Goal: Answer question/provide support

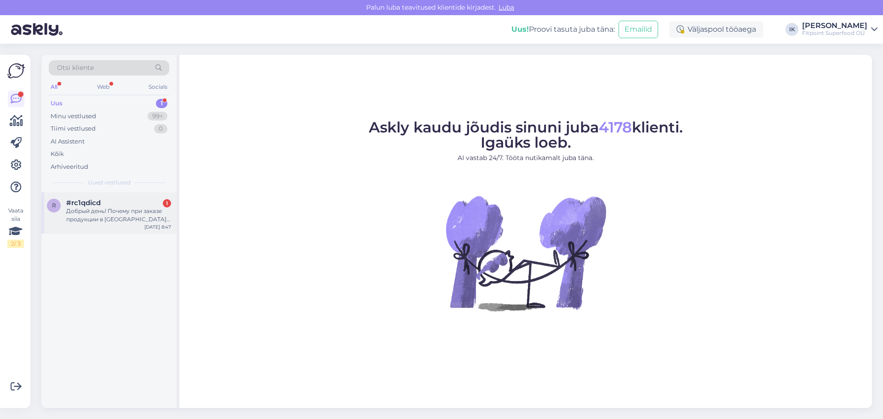
click at [136, 207] on div "Добрый день! Почему при заказе продукции в [GEOGRAPHIC_DATA] свыше 70 евро беру…" at bounding box center [118, 215] width 105 height 17
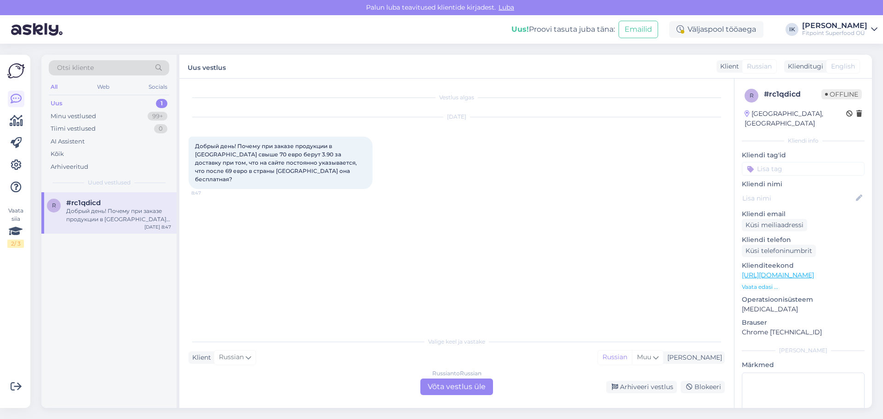
click at [436, 386] on div "Russian to Russian Võta vestlus üle" at bounding box center [457, 387] width 73 height 17
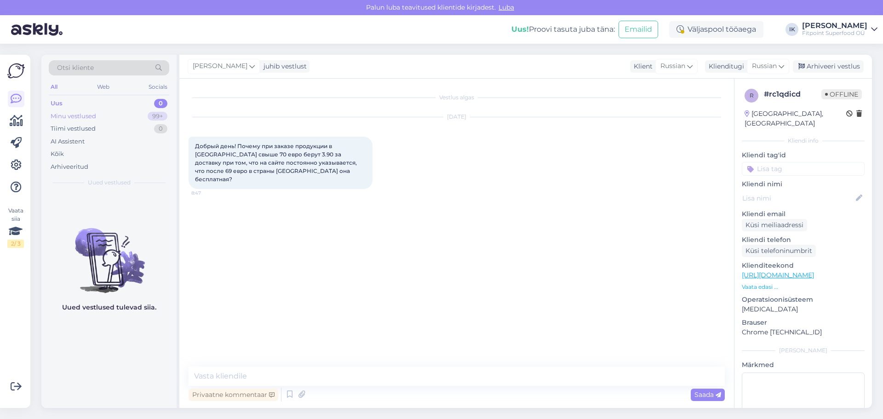
click at [150, 113] on div "99+" at bounding box center [158, 116] width 20 height 9
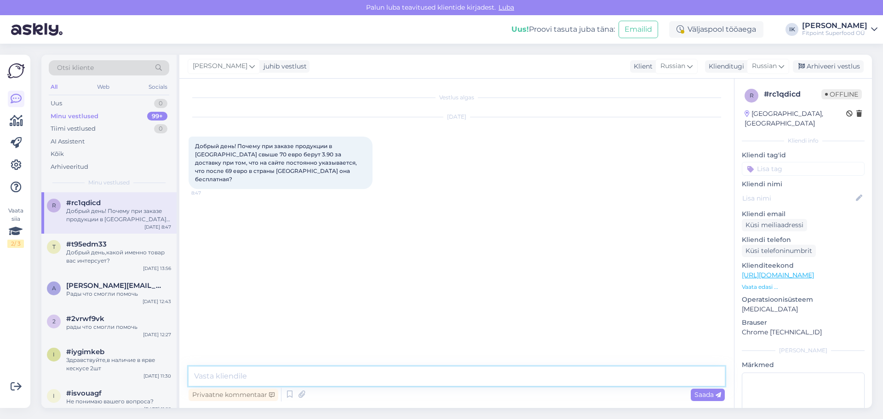
click at [264, 376] on textarea at bounding box center [457, 376] width 536 height 19
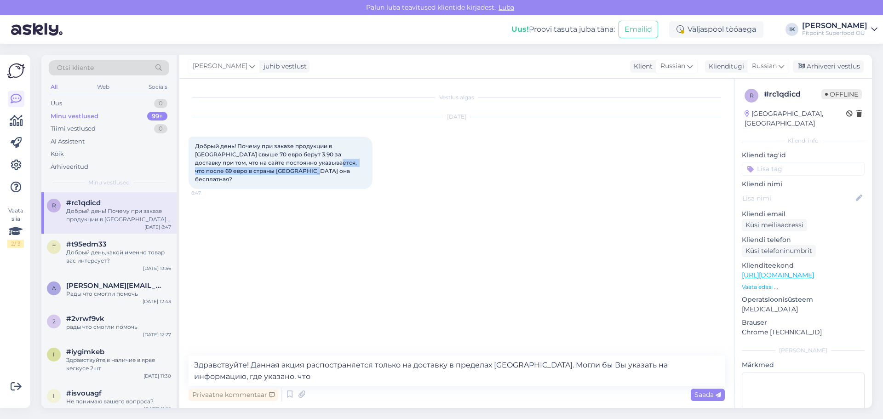
drag, startPoint x: 300, startPoint y: 164, endPoint x: 315, endPoint y: 174, distance: 18.5
click at [315, 174] on div "Добрый день! Почему при заказе продукции в [GEOGRAPHIC_DATA] свыше 70 евро беру…" at bounding box center [281, 163] width 184 height 52
copy span "осле 69 евро в страны [GEOGRAPHIC_DATA] она бесплатная?"
click at [303, 381] on textarea "Здравствуйте! Данная акция распостраняется только на доставку в пределах [GEOGR…" at bounding box center [457, 371] width 536 height 30
drag, startPoint x: 230, startPoint y: 374, endPoint x: 225, endPoint y: 375, distance: 5.5
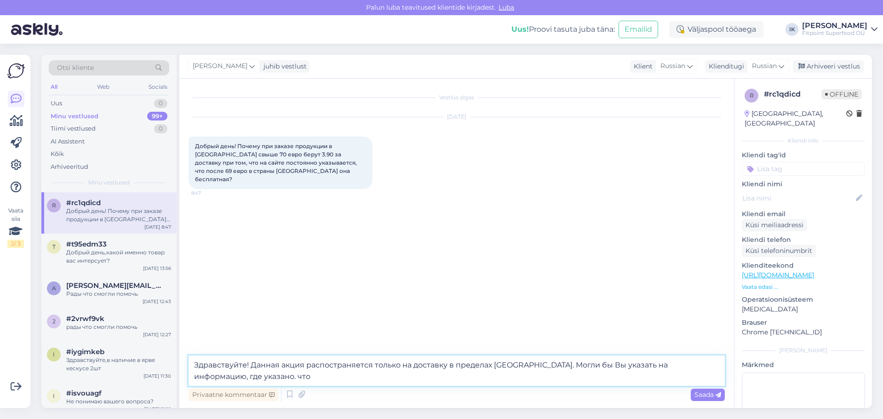
click at [225, 375] on textarea "Здравствуйте! Данная акция распостраняется только на доставку в пределах [GEOGR…" at bounding box center [457, 371] width 536 height 30
click at [359, 382] on textarea "Здравствуйте! Данная акция распостраняется только на доставку в пределах [GEOGR…" at bounding box center [457, 371] width 536 height 30
paste textarea "осле 69 евро в страны [GEOGRAPHIC_DATA] она бесплатная?"
click at [243, 374] on textarea "Здравствуйте! Данная акция распостраняется только на доставку в пределах [GEOGR…" at bounding box center [457, 371] width 536 height 30
click at [493, 378] on textarea "Здравствуйте! Данная акция распостраняется только на доставку в пределах [GEOGR…" at bounding box center [457, 371] width 536 height 30
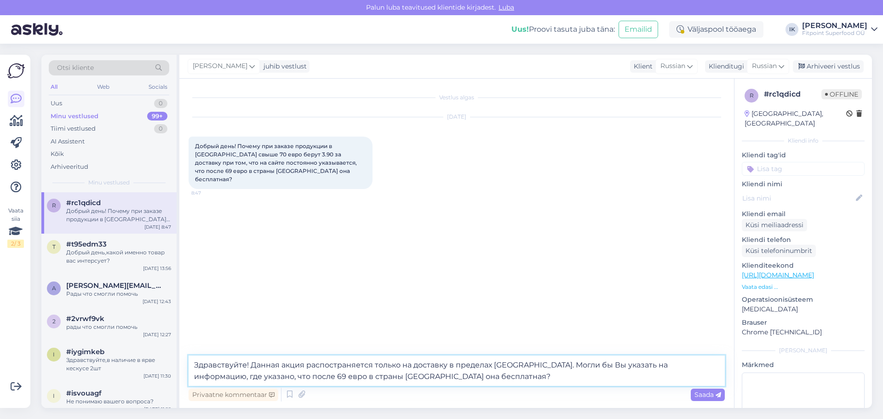
drag, startPoint x: 333, startPoint y: 377, endPoint x: 242, endPoint y: 379, distance: 90.7
click at [242, 379] on textarea "Здравствуйте! Данная акция распостраняется только на доставку в пределах [GEOGR…" at bounding box center [457, 371] width 536 height 30
drag, startPoint x: 483, startPoint y: 374, endPoint x: 408, endPoint y: 381, distance: 74.9
click at [409, 381] on textarea "Здравствуйте! Данная акция распостраняется только на доставку в пределах [GEOGR…" at bounding box center [457, 371] width 536 height 30
click at [580, 364] on textarea "Здравствуйте! Данная акция распостраняется только на доставку в пределах [GEOGR…" at bounding box center [457, 371] width 536 height 30
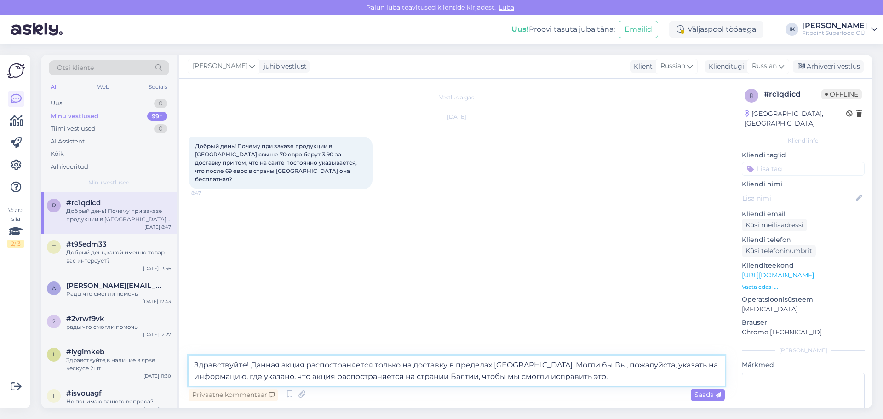
click at [662, 373] on textarea "Здравствуйте! Данная акция распостраняется только на доставку в пределах [GEOGR…" at bounding box center [457, 371] width 536 height 30
type textarea "Здравствуйте! Данная акция распостраняется только на доставку в пределах [GEOGR…"
click at [705, 397] on span "Saada" at bounding box center [708, 395] width 27 height 8
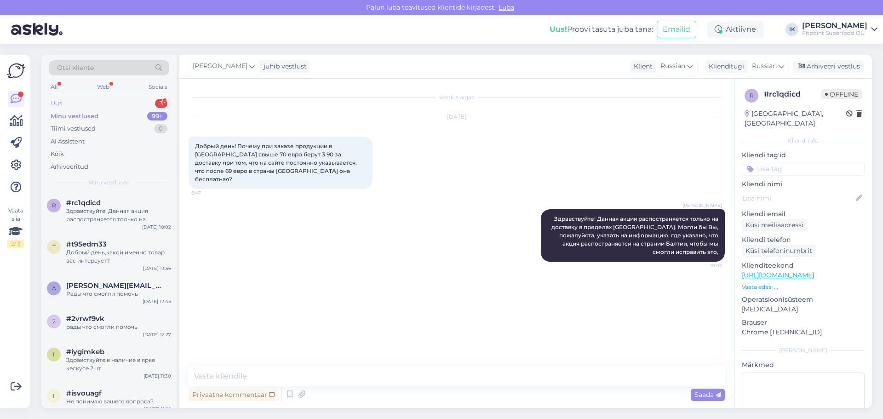
drag, startPoint x: 170, startPoint y: 0, endPoint x: 105, endPoint y: 104, distance: 122.8
click at [105, 104] on div "Uus 3" at bounding box center [109, 103] width 121 height 13
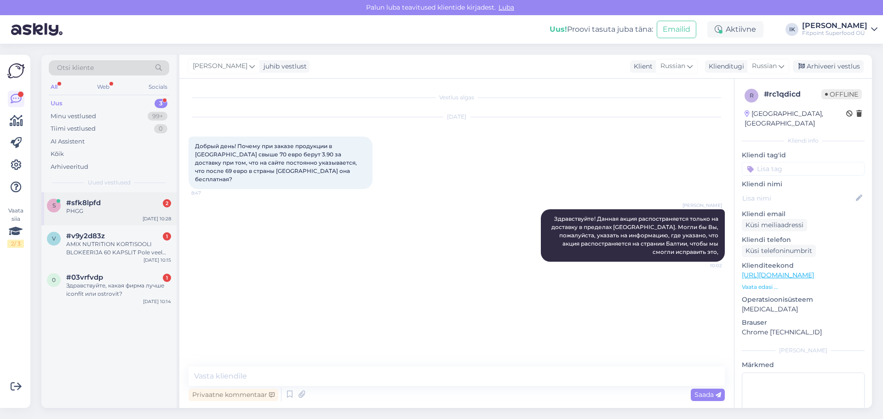
click at [148, 218] on div "[DATE] 10:28" at bounding box center [157, 218] width 29 height 7
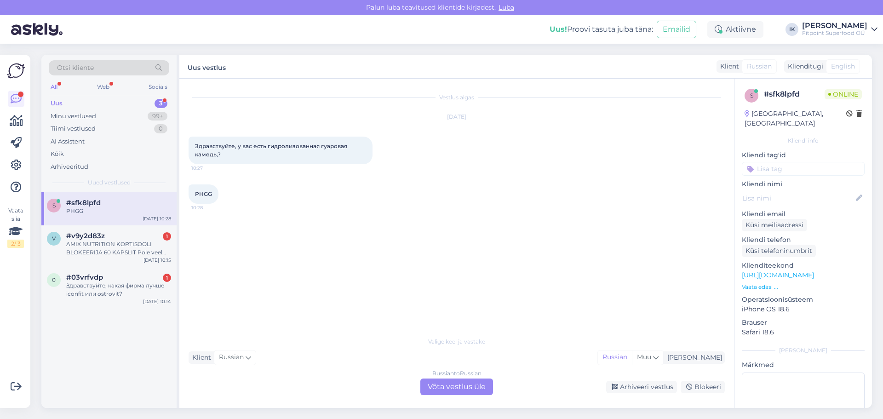
click at [444, 386] on div "Russian to Russian Võta vestlus üle" at bounding box center [457, 387] width 73 height 17
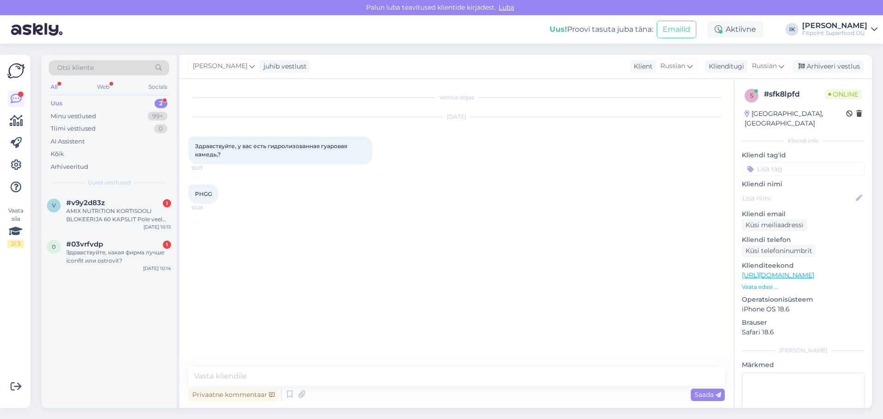
click at [205, 195] on span "PHGG" at bounding box center [203, 193] width 17 height 7
copy div "PHGG 10:28"
click at [225, 372] on textarea at bounding box center [457, 376] width 536 height 19
type textarea "Здравствуйте! К сожалению, нет."
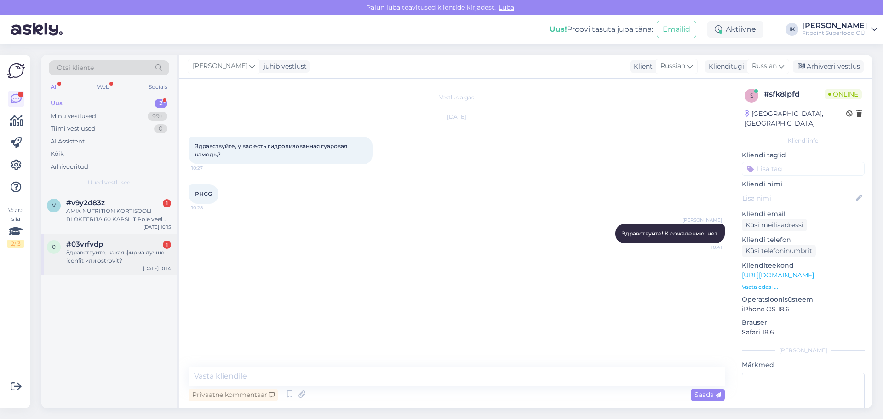
click at [109, 261] on div "Здравствуйте, какая фирма лучше iconfit или ostrovit?" at bounding box center [118, 256] width 105 height 17
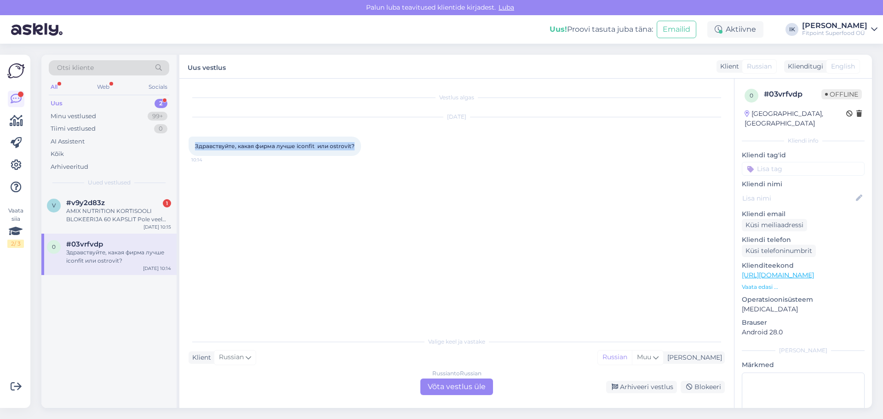
drag, startPoint x: 356, startPoint y: 146, endPoint x: 192, endPoint y: 150, distance: 164.3
click at [192, 150] on div "Здравствуйте, какая фирма лучше iconfit или ostrovit? 10:14" at bounding box center [275, 146] width 173 height 19
copy span "Здравствуйте, какая фирма лучше iconfit или ostrovit?"
click at [462, 386] on div "Russian to Russian Võta vestlus üle" at bounding box center [457, 387] width 73 height 17
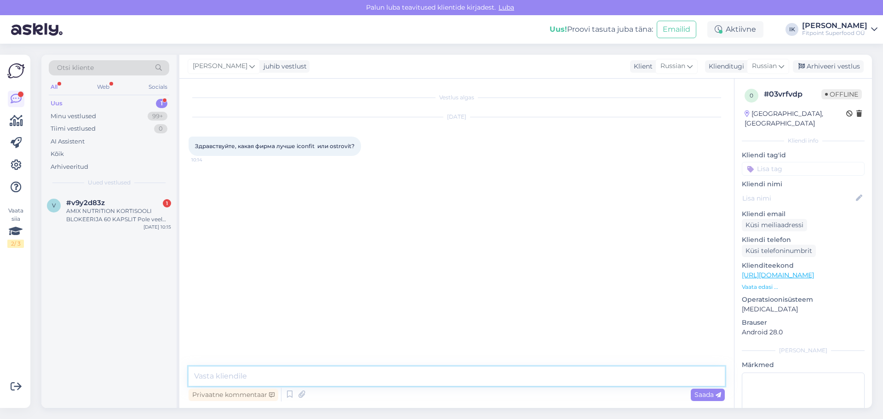
click at [458, 383] on textarea at bounding box center [457, 376] width 536 height 19
paste textarea "Обе фирмы хорошие: ICONFIT делает более «чистые» добавки и это локальный бренд …"
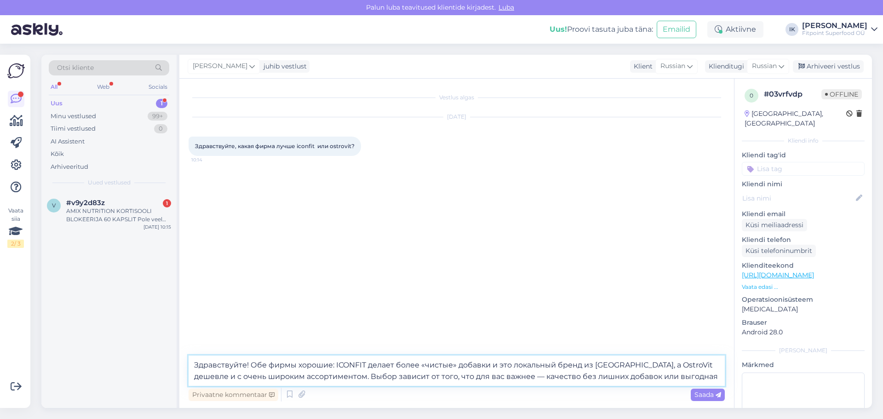
click at [692, 369] on textarea "Здравствуйте! Обе фирмы хорошие: ICONFIT делает более «чистые» добавки и это ло…" at bounding box center [457, 371] width 536 height 30
click at [693, 378] on textarea "Здравствуйте! Обе фирмы хорошие: ICONFIT делает более «чистые» добавки и это ло…" at bounding box center [457, 371] width 536 height 30
type textarea "Здравствуйте! Обе фирмы хорошие: ICONFIT делает более «чистые» добавки и это ло…"
click at [712, 394] on span "Saada" at bounding box center [708, 395] width 27 height 8
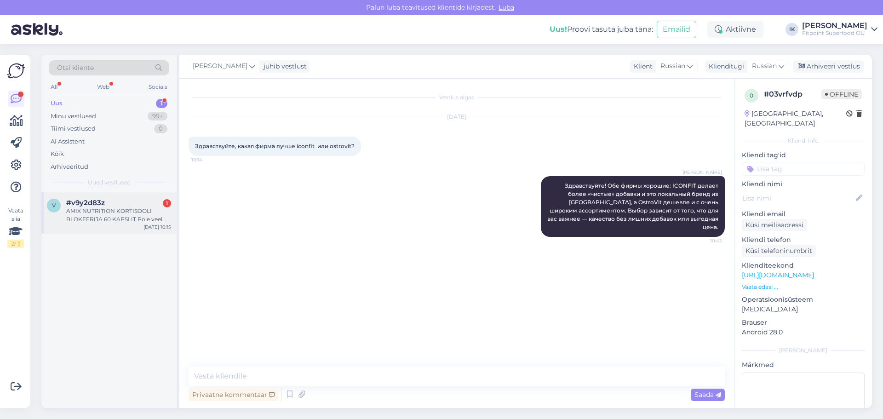
click at [105, 219] on div "AMIX NUTRITION KORTISOOLI BLOKEERIJA 60 KAPSLIT Pole veel tulemas?" at bounding box center [118, 215] width 105 height 17
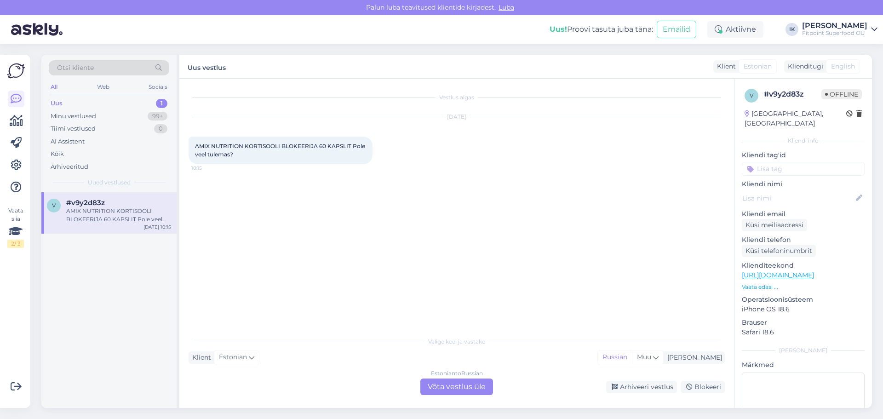
click at [442, 386] on div "Estonian to Russian Võta vestlus üle" at bounding box center [457, 387] width 73 height 17
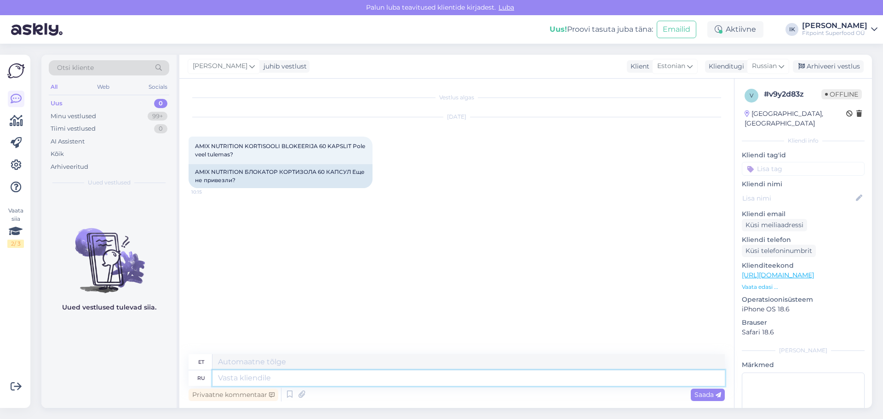
click at [425, 381] on textarea at bounding box center [469, 378] width 513 height 16
type textarea "Здравствуйте! К сожалению, еще нет."
type textarea "Tere! Kahjuks veel mitte."
type textarea "Здравствуйте! К сожалению, еще нет."
drag, startPoint x: 316, startPoint y: 153, endPoint x: 193, endPoint y: 156, distance: 123.4
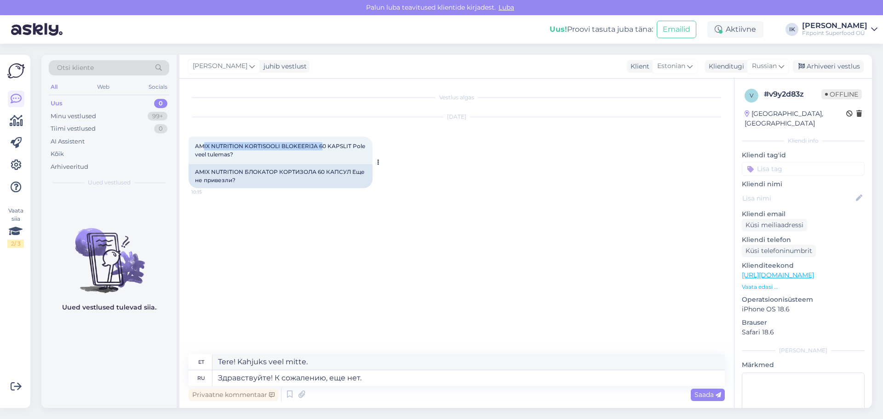
click at [193, 156] on div "AMIX NUTRITION KORTISOOLI BLOKEERIJA 60 KAPSLIT Pole veel tulemas? 10:15" at bounding box center [281, 151] width 184 height 28
copy span "AMIX NUTRITION KORTISOOLI BLOKEERIJA"
click at [768, 283] on p "Vaata edasi ..." at bounding box center [803, 287] width 123 height 8
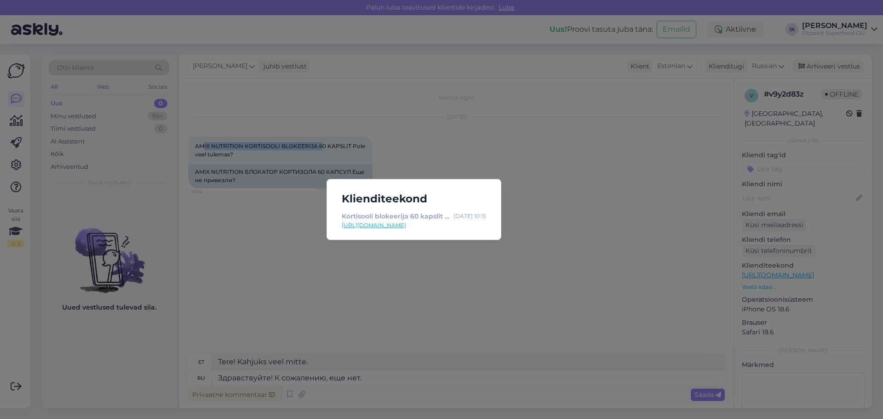
click at [444, 225] on link "[URL][DOMAIN_NAME]" at bounding box center [414, 225] width 144 height 8
click at [470, 329] on div "Klienditeekond Kortisooli blokeerija 60 kapslit Amix Nutrition osta siin [DATE]…" at bounding box center [441, 209] width 883 height 419
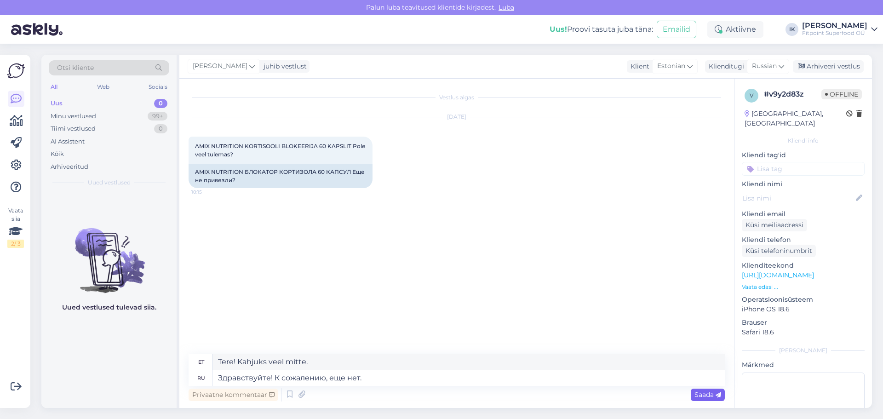
click at [699, 392] on span "Saada" at bounding box center [708, 395] width 27 height 8
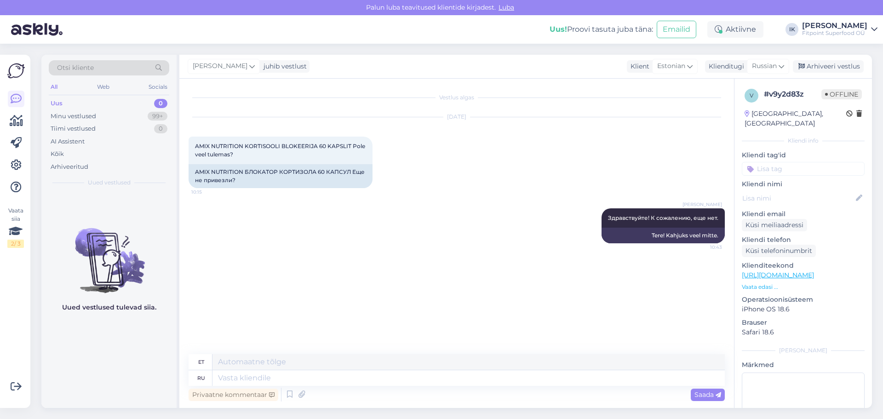
drag, startPoint x: 772, startPoint y: 2, endPoint x: 472, endPoint y: 281, distance: 409.6
click at [472, 281] on div "Vestlus algas [DATE] AMIX NUTRITION KORTISOOLI BLOKEERIJA 60 KAPSLIT Pole veel …" at bounding box center [461, 217] width 545 height 258
click at [881, 29] on div "Uus! Proovi tasuta [PERSON_NAME]: Emailid Aktiivne IK [PERSON_NAME] Fitpoint Su…" at bounding box center [441, 29] width 883 height 29
click at [878, 28] on div "Uus! Proovi tasuta [PERSON_NAME]: Emailid Aktiivne IK [PERSON_NAME] Fitpoint Su…" at bounding box center [441, 29] width 883 height 29
click at [876, 28] on icon at bounding box center [874, 29] width 6 height 7
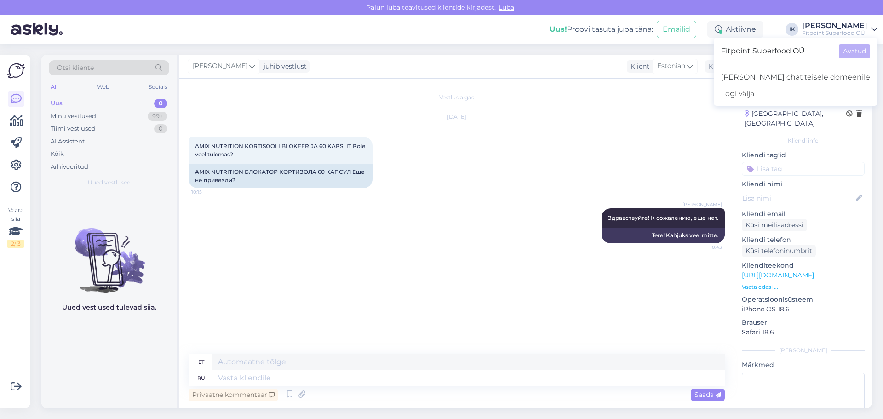
click at [876, 28] on icon at bounding box center [874, 29] width 6 height 7
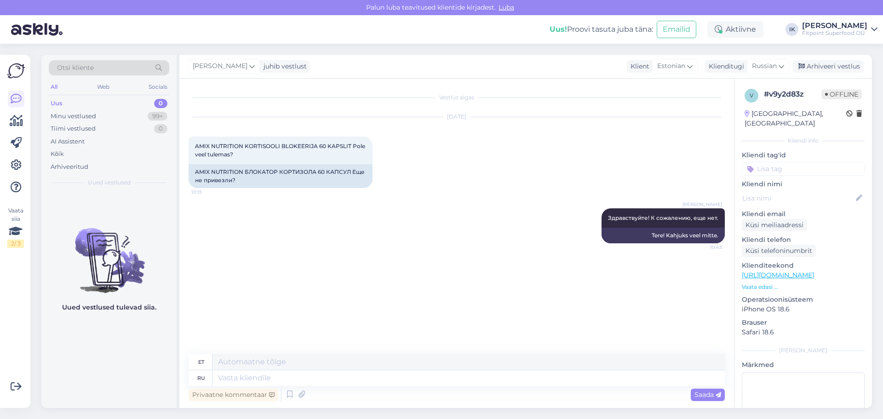
click at [85, 103] on div "Uus 0" at bounding box center [109, 103] width 121 height 13
drag, startPoint x: 50, startPoint y: 16, endPoint x: 168, endPoint y: 208, distance: 225.8
click at [168, 208] on div "Uued vestlused tulevad siia." at bounding box center [108, 300] width 135 height 216
drag, startPoint x: 810, startPoint y: 1, endPoint x: 552, endPoint y: 183, distance: 315.7
click at [552, 183] on div "[DATE] AMIX NUTRITION KORTISOOLI BLOKEERIJA 60 KAPSLIT Pole veel tulemas? 10:15…" at bounding box center [457, 152] width 536 height 91
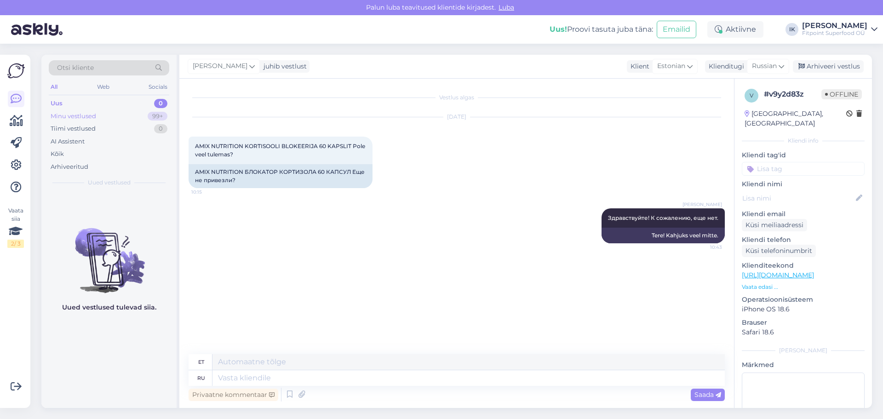
click at [72, 119] on div "Minu vestlused" at bounding box center [74, 116] width 46 height 9
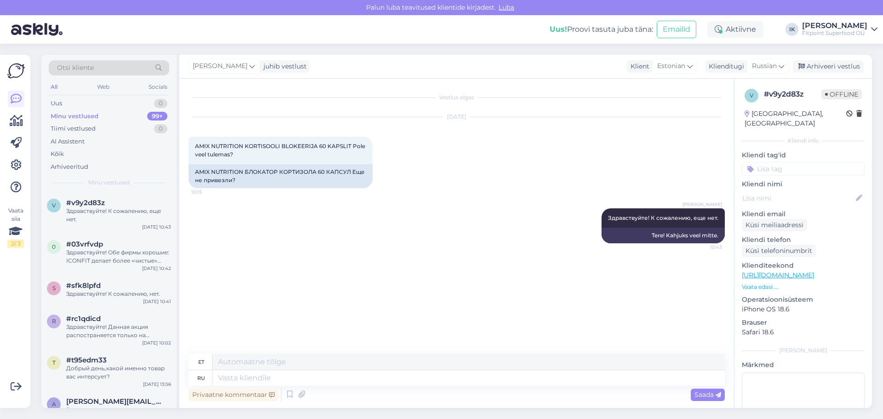
click at [423, 272] on div "Vestlus algas [DATE] AMIX NUTRITION KORTISOOLI BLOKEERIJA 60 KAPSLIT Pole veel …" at bounding box center [461, 217] width 545 height 258
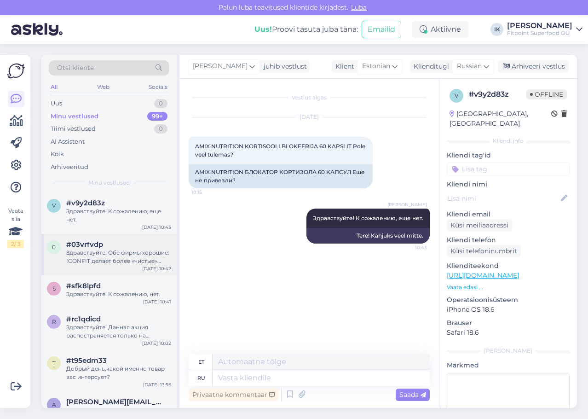
click at [134, 263] on div "Здравствуйте! Обе фирмы хорошие: ICONFIT делает более «чистые» добавки и это ло…" at bounding box center [118, 256] width 105 height 17
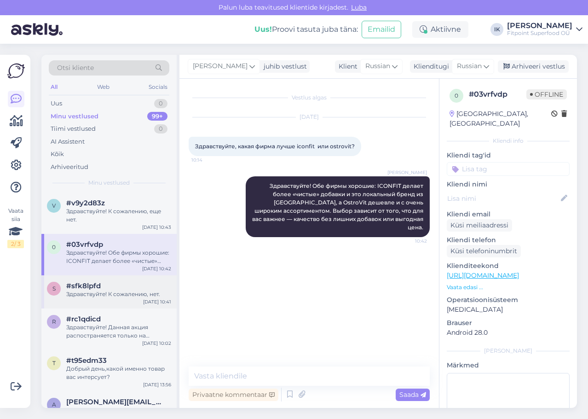
click at [138, 299] on div "s #sfk8lpfd Здравствуйте! К сожалению, нет. [DATE] 10:41" at bounding box center [108, 291] width 135 height 33
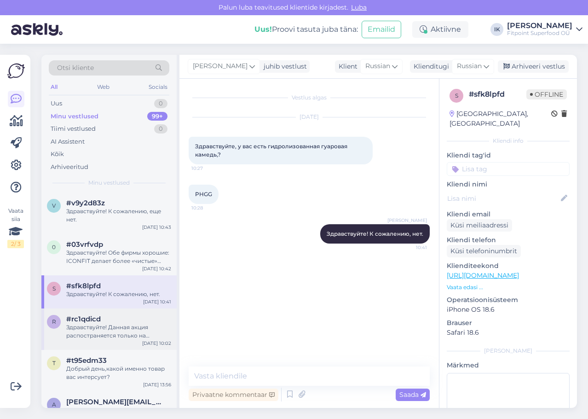
click at [143, 339] on div "Здравствуйте! Данная акция распостраняется только на доставку в пределах [GEOGR…" at bounding box center [118, 331] width 105 height 17
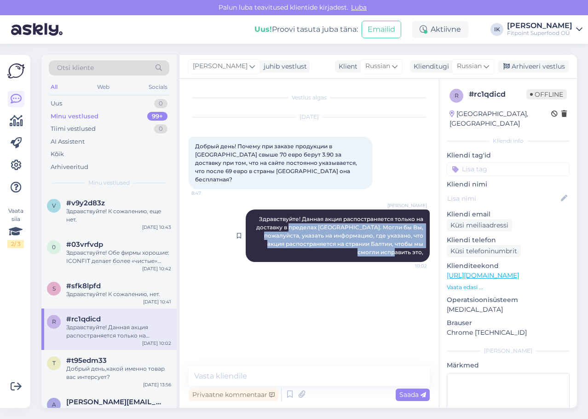
drag, startPoint x: 426, startPoint y: 244, endPoint x: 291, endPoint y: 217, distance: 137.5
click at [291, 217] on div "[PERSON_NAME] Здравствуйте! Данная акция распостраняется только на доставку в п…" at bounding box center [338, 235] width 184 height 52
click at [291, 217] on span "Здравствуйте! Данная акция распостраняется только на доставку в пределах [GEOGR…" at bounding box center [340, 235] width 168 height 40
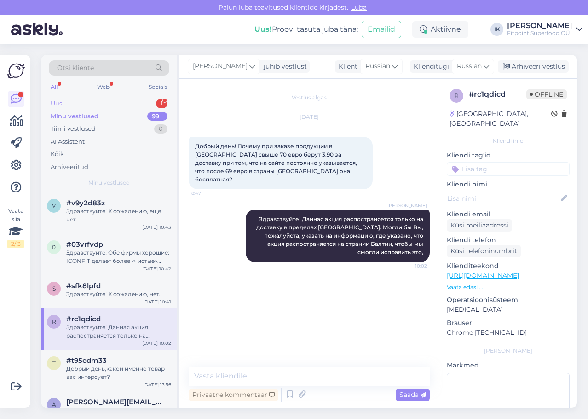
click at [156, 102] on div "1" at bounding box center [162, 103] width 12 height 9
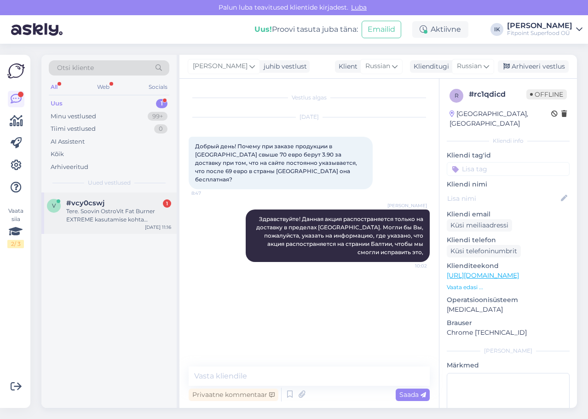
click at [127, 201] on div "#vcy0cswj 1" at bounding box center [118, 203] width 105 height 8
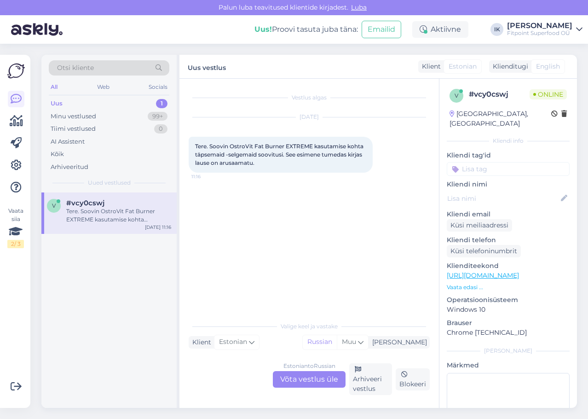
click at [325, 380] on div "Estonian to Russian Võta vestlus üle" at bounding box center [309, 379] width 73 height 17
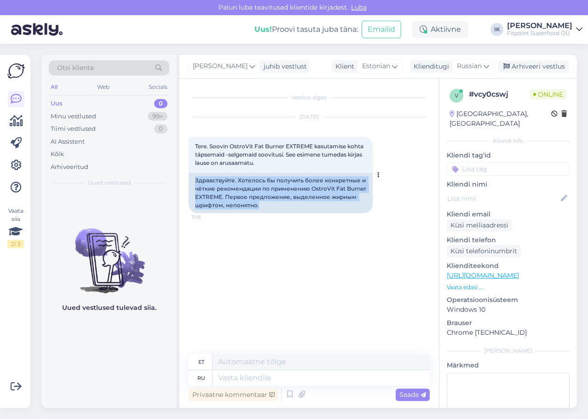
drag, startPoint x: 281, startPoint y: 204, endPoint x: 191, endPoint y: 181, distance: 92.2
click at [191, 181] on div "Здравствуйте. Хотелось бы получить более конкретные и чёткие рекомендации по пр…" at bounding box center [281, 193] width 184 height 40
copy div "Здравствуйте. Хотелось бы получить более конкретные и чёткие рекомендации по пр…"
click at [504, 271] on link "[URL][DOMAIN_NAME]" at bounding box center [483, 275] width 72 height 8
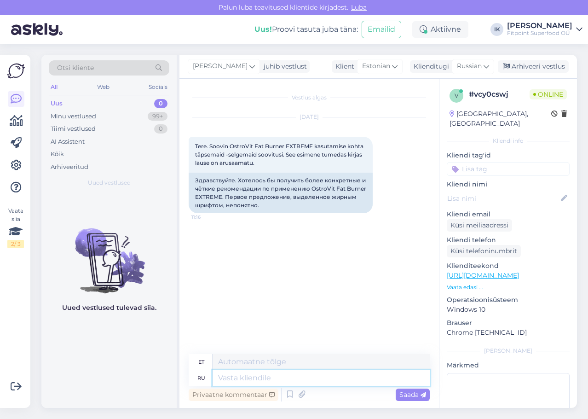
click at [334, 378] on textarea at bounding box center [321, 378] width 217 height 16
type textarea "Здравствуйте!"
type textarea "Tere!"
type textarea "Здравствуйте! В"
type textarea "Tere! Sisse"
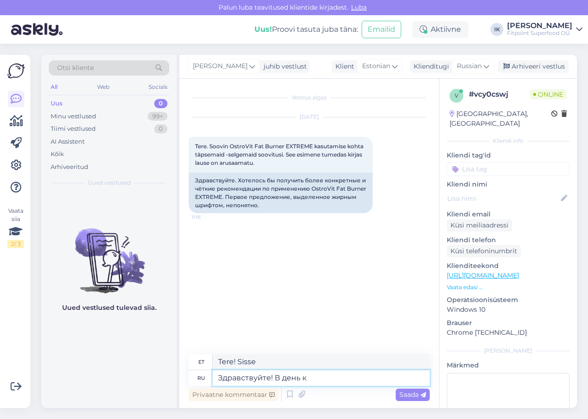
type textarea "Здравствуйте! В день ко"
type textarea "Tere! Päeval"
type textarea "Здравствуйте! В день когда у в"
type textarea "Tere! Päeval, mil"
type textarea "Здравствуйте! В день когда у вас е"
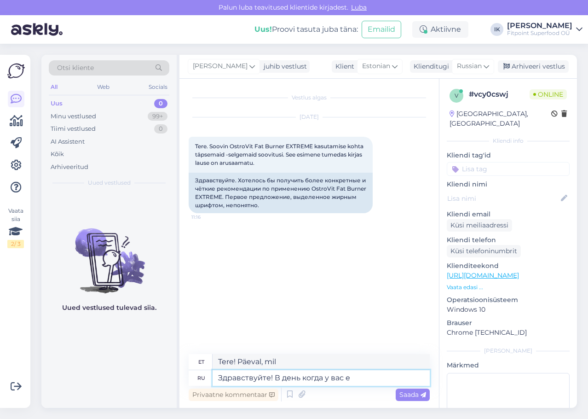
type textarea "Tere! Päeval, mil sul on"
type textarea "Здравствуйте! В день когда у вас есть тренировка о"
type textarea "Tere! Päeval, mil sul on treening"
type textarea "Здравствуйте! В день когда у вас есть тренировка он п"
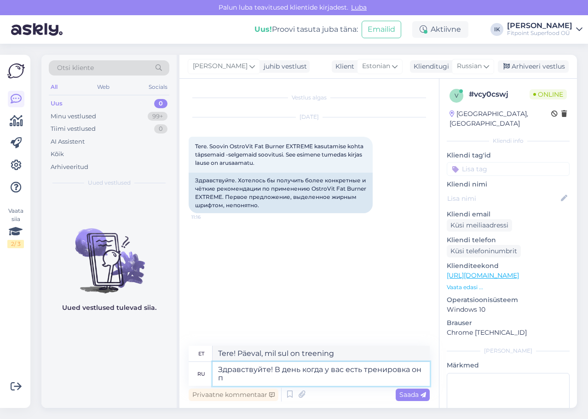
type textarea "Tere! Päeval, mil sul on treening, siis ta"
type textarea "Здравствуйте! В день когда у вас есть тренировка он принимется за"
type textarea "Tere! Päeval, mil teil on treening, võetakse see vastu."
type textarea "Здравствуйте! В день когда у вас есть тренировка он принимется за по"
type textarea "Tere! Päeval, mil sul on treening, alustab ta"
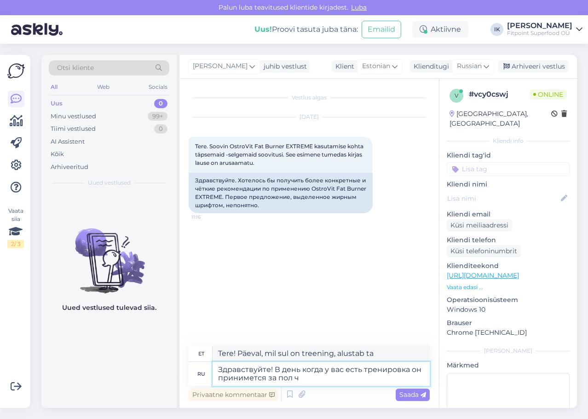
type textarea "Здравствуйте! В день когда у вас есть тренировка он принимется за пол ча"
type textarea "Tere! Päeval, mil sul on treening, hakkab ta platsil töötama."
type textarea "Здравствуйте! В день когда у вас есть тренировка он принимется за пол часа д"
type textarea "Tere! Treeningupäeval kulub selleks pool tundi."
type textarea "Здравствуйте! В день когда у вас есть тренировка он принимется за пол часа до т"
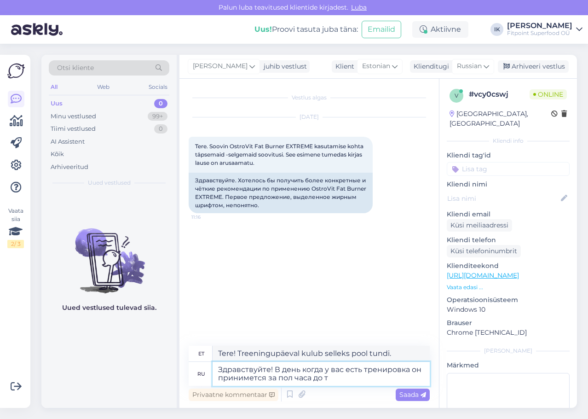
type textarea "Tere! Treeningupäeval võetakse see pool tundi enne"
type textarea "Здравствуйте! В день когда у вас есть тренировка он принимется за пол часа до т…"
type textarea "Tere! Treeningupäeval võetakse seda pool tundi enne treeningut."
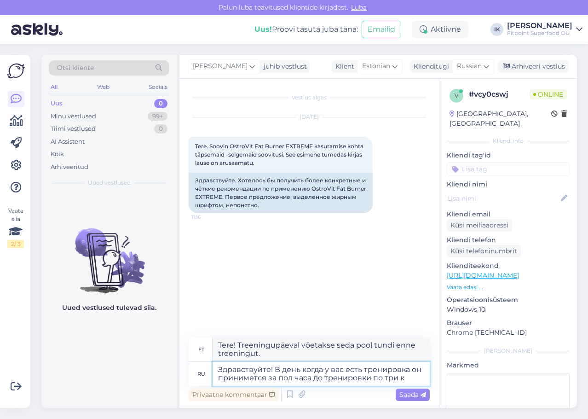
type textarea "Здравствуйте! В день когда у вас есть тренировка он принимется за пол часа до т…"
type textarea "Tere! Treeningupäeval võetakse seda pool tundi enne treeningut, [PERSON_NAME] p…"
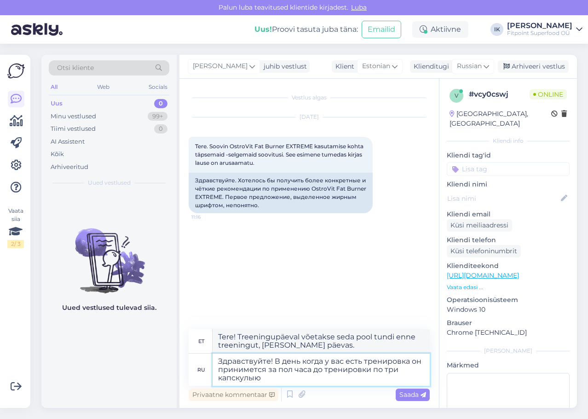
type textarea "Здравствуйте! В день когда у вас есть тренировка он принимется за пол часа до т…"
type textarea "Tere! Treeningupäeval võtke seda pool tundi enne treeningut, kolm kapslit."
type textarea "Здравствуйте! В день когда у вас есть тренировка он принимется за пол часа до т…"
type textarea "Tere! Treeningpäeval võtke seda pool tundi enne treeningut, kolm kapslit päevas."
type textarea "Здравствуйте! В день когда у вас есть тренировка он принимется за пол часа до т…"
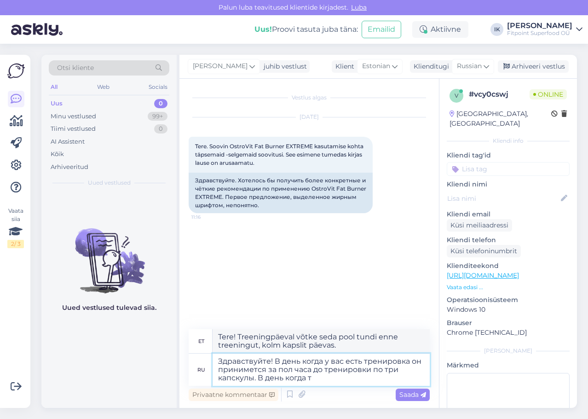
type textarea "Tere! Treeningupäeval võtke pool tundi enne treeningut kolm kapslit. Päeval, mil"
type textarea "Здравствуйте! В день когда у вас есть тренировка он принимется за пол часа до т…"
type textarea "Tere! Treeningpäeval võetakse pool tundi enne treeningut kolm kapslit. Treening…"
type textarea "Здравствуйте! В день когда у вас есть тренировка он принимется за пол часа до т…"
type textarea "Tere! Treeningupäeval võtke pool tundi enne treeningut kolm kapslit. Treeninguv…"
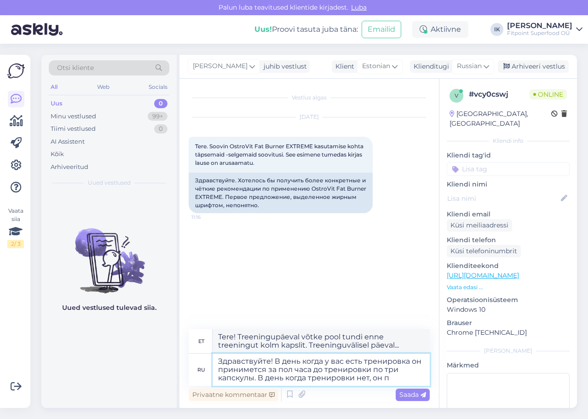
type textarea "Здравствуйте! В день когда у вас есть тренировка он принимется за пол часа до т…"
type textarea "Tere! Treeningpäeval võetakse pool tundi enne treeningut kolm kapslit. Päeval, …"
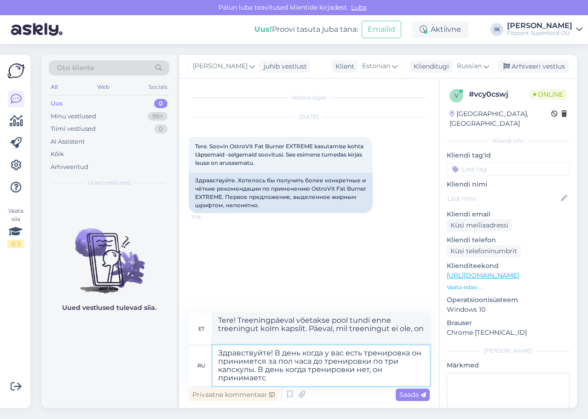
type textarea "Здравствуйте! В день когда у вас есть тренировка он принимется за пол часа до т…"
type textarea "Tere! Treeningpäeval võetakse pool tundi enne treeningut kolm kapslit. Päeval, …"
click at [350, 377] on textarea "Здравствуйте! В день когда у вас есть тренировка он принимется за пол часа до т…" at bounding box center [321, 365] width 217 height 40
click at [519, 271] on link "[URL][DOMAIN_NAME]" at bounding box center [483, 275] width 72 height 8
click at [328, 376] on textarea "Здравствуйте! В день когда у вас есть тренировка он принимется за пол часа до т…" at bounding box center [321, 365] width 217 height 40
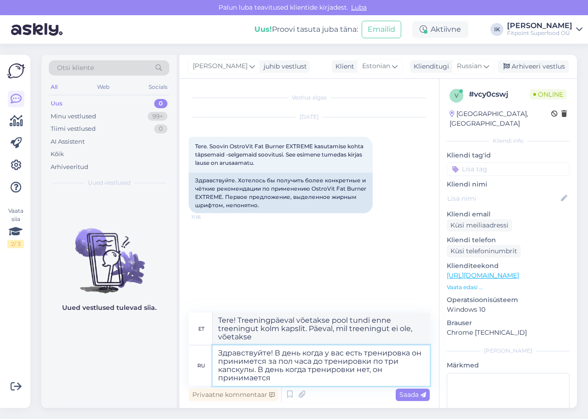
paste textarea "один раз в день 3 таблетки натощак."
type textarea "Здравствуйте! В день когда у вас есть тренировка он принимется за пол часа до т…"
type textarea "Tere! Treeningpäeval võtke pool tundi enne treeningut kolm kapslit. Treeningvab…"
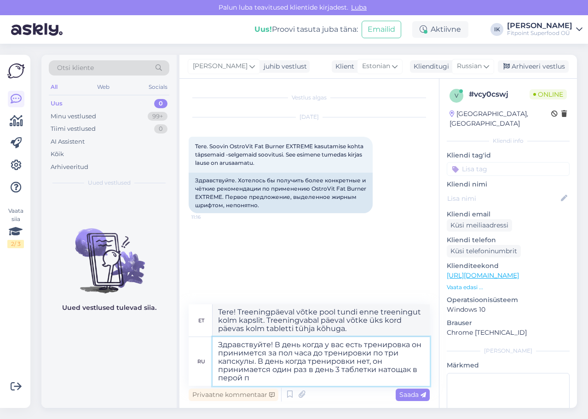
type textarea "Здравствуйте! В день когда у вас есть тренировка он принимется за пол часа до т…"
type textarea "Tere! Treeningpäeval võtke pool tundi enne treeningut kolm kapslit. Treeningvab…"
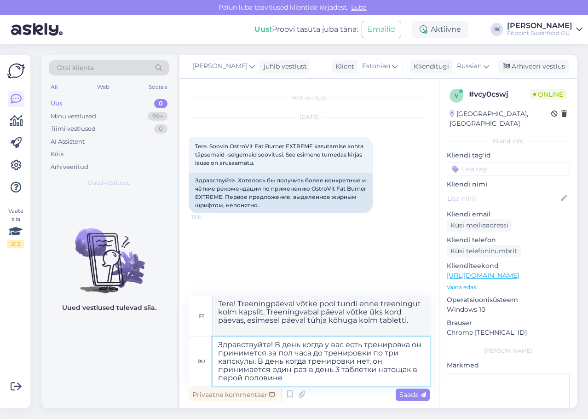
type textarea "Здравствуйте! В день когда у вас есть тренировка он принимется за пол часа до т…"
type textarea "Tere! Treeningpäeval võtke pool tundi enne treeningut kolm kapslit. Treeningvab…"
type textarea "Здравствуйте! В день когда у вас есть тренировка он принимется за пол часа до т…"
type textarea "Tere! Treeningpäeval võtke pool tundi enne treeningut kolm kapslit. Treeningvab…"
type textarea "Здравствуйте! В день когда у вас есть тренировка он принимется за пол часа до т…"
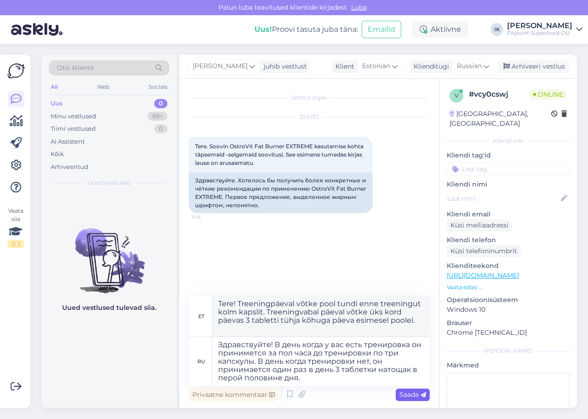
click at [419, 396] on span "Saada" at bounding box center [412, 394] width 27 height 8
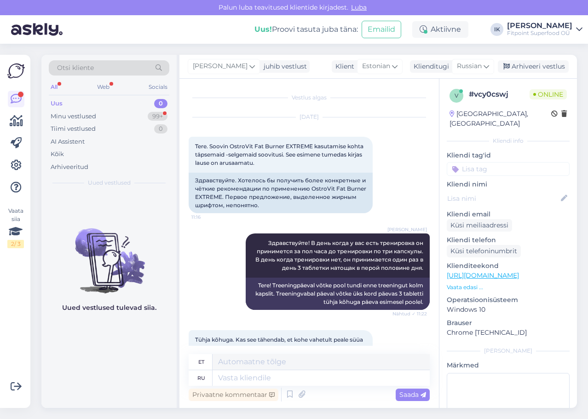
scroll to position [46, 0]
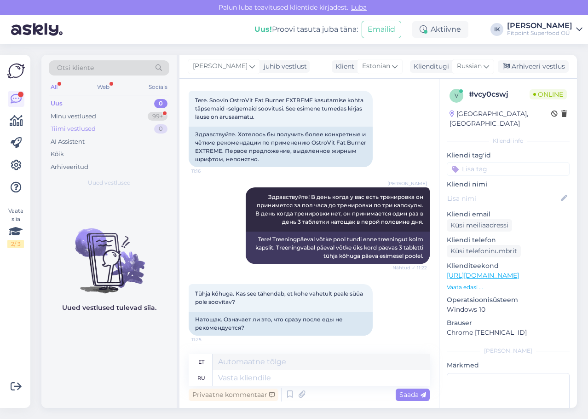
click at [127, 123] on div "Tiimi vestlused 0" at bounding box center [109, 128] width 121 height 13
click at [124, 118] on div "Minu vestlused 99+" at bounding box center [109, 116] width 121 height 13
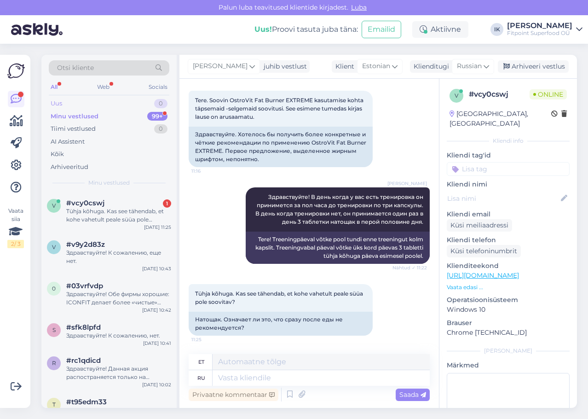
click at [130, 100] on div "Uus 0" at bounding box center [109, 103] width 121 height 13
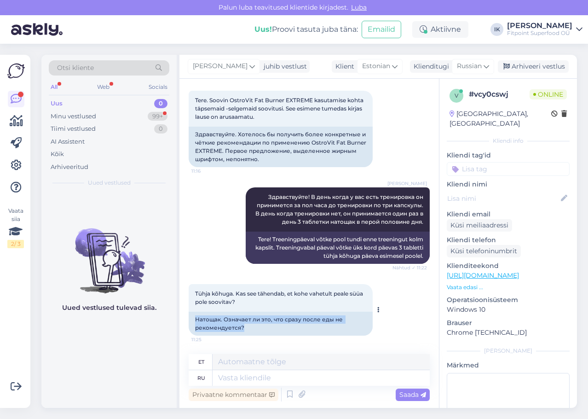
drag, startPoint x: 253, startPoint y: 323, endPoint x: 191, endPoint y: 322, distance: 61.7
click at [191, 322] on div "Натощак. Означает ли это, что сразу после еды не рекомендуется?" at bounding box center [281, 323] width 184 height 24
copy div "Натощак. Означает ли это, что сразу после еды не рекомендуется?"
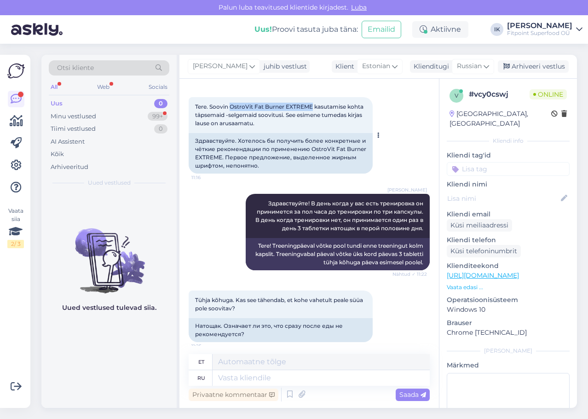
scroll to position [36, 0]
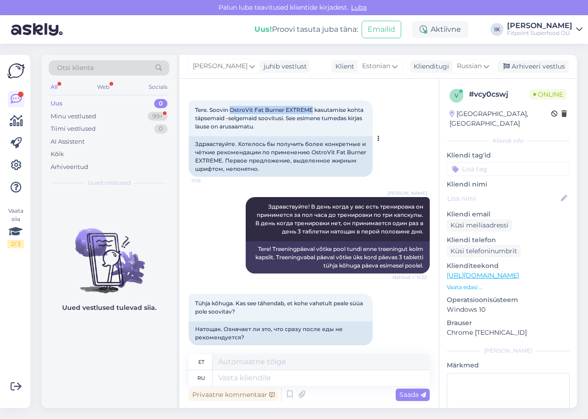
drag, startPoint x: 312, startPoint y: 99, endPoint x: 231, endPoint y: 105, distance: 82.1
click at [231, 105] on div "Tere. Soovin OstroVit Fat Burner EXTREME kasutamise kohta täpsemaid -selgemaid …" at bounding box center [281, 118] width 184 height 36
copy span "OstroVit Fat Burner EXTREME"
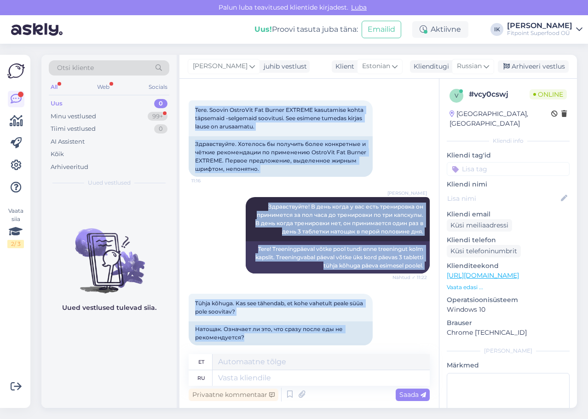
drag, startPoint x: 255, startPoint y: 336, endPoint x: 173, endPoint y: 328, distance: 82.8
click at [173, 328] on div "Otsi kliente All Web Socials Uus 0 Minu vestlused 99+ Tiimi vestlused 0 AI Assi…" at bounding box center [309, 231] width 536 height 353
click at [242, 334] on div "Натощак. Означает ли это, что сразу после еды не рекомендуется?" at bounding box center [281, 333] width 184 height 24
click at [247, 340] on div "Натощак. Означает ли это, что сразу после еды не рекомендуется?" at bounding box center [281, 333] width 184 height 24
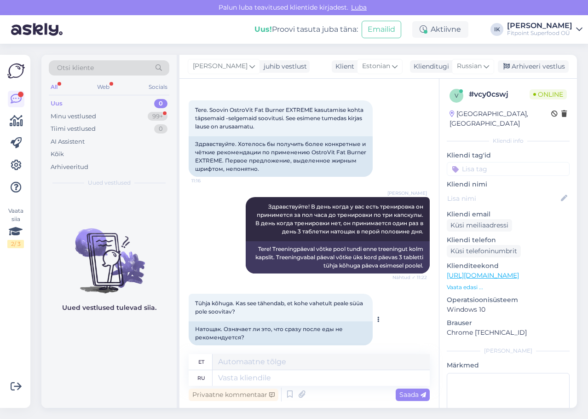
click at [242, 340] on div "Натощак. Означает ли это, что сразу после еды не рекомендуется?" at bounding box center [281, 333] width 184 height 24
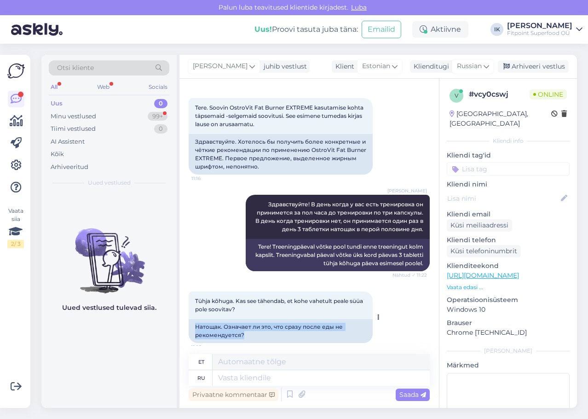
drag, startPoint x: 247, startPoint y: 339, endPoint x: 193, endPoint y: 329, distance: 54.9
click at [193, 329] on div "Натощак. Означает ли это, что сразу после еды не рекомендуется?" at bounding box center [281, 331] width 184 height 24
copy div "Натощак. Означает ли это, что сразу после еды не рекомендуется?"
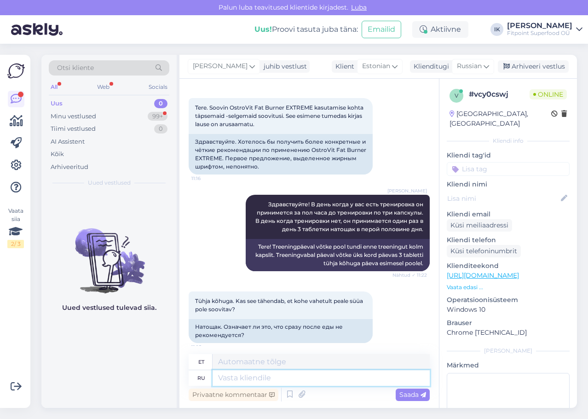
click at [292, 379] on textarea at bounding box center [321, 378] width 217 height 16
paste textarea "Да, всё верно. Жиросжигатель лучше пить натощак, потому что активные вещества б…"
type textarea "Да, всё верно. Жиросжигатель лучше пить натощак, потому что активные вещества б…"
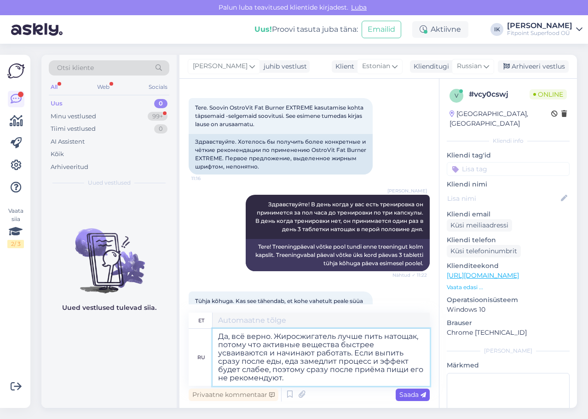
type textarea "Jah, täpselt nii. Rasvapõletajat on parem juua tühja kõhuga, sest toimeained im…"
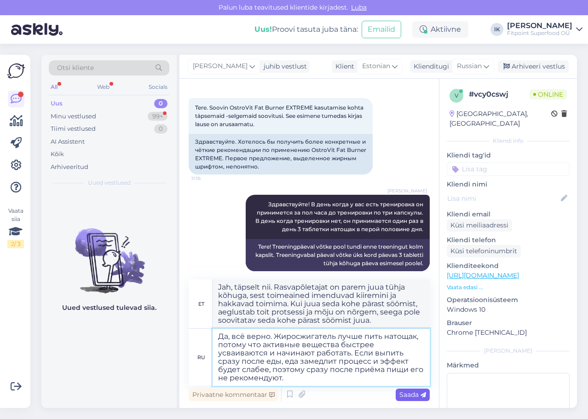
type textarea "Да, всё верно. Жиросжигатель лучше пить натощак, потому что активные вещества б…"
click at [419, 397] on span "Saada" at bounding box center [412, 394] width 27 height 8
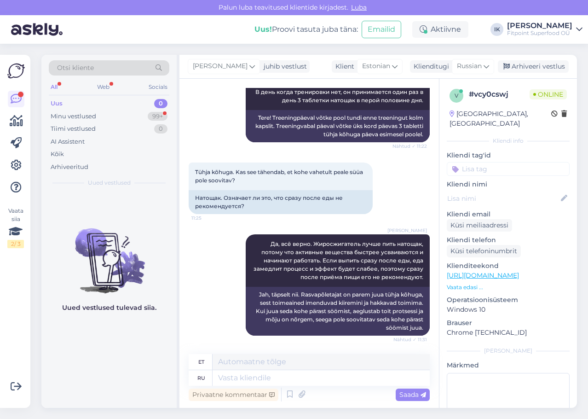
scroll to position [223, 0]
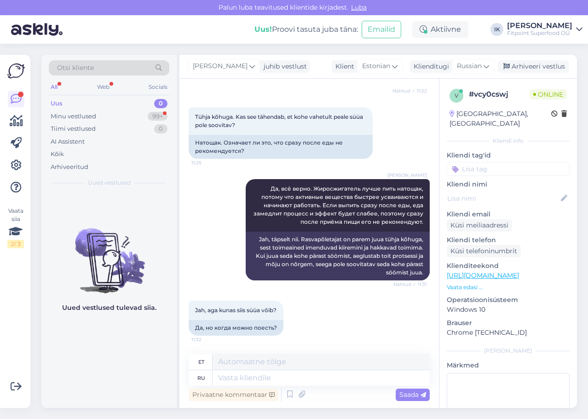
click at [262, 386] on div "Privaatne kommentaar Saada" at bounding box center [309, 394] width 241 height 17
drag, startPoint x: 279, startPoint y: 329, endPoint x: 190, endPoint y: 325, distance: 88.9
click at [190, 325] on div "Да, но когда можно поесть?" at bounding box center [236, 328] width 95 height 16
copy div "Да, но когда можно поесть?"
click at [347, 382] on textarea at bounding box center [321, 378] width 217 height 16
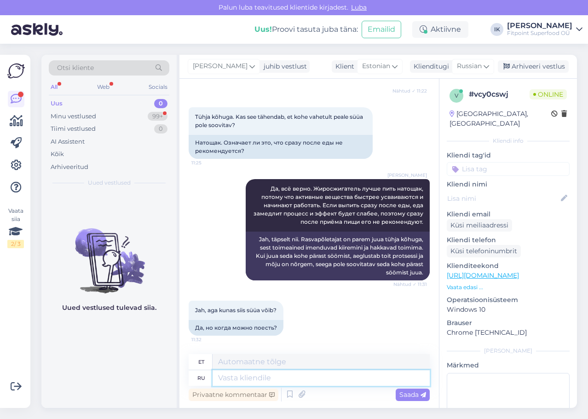
paste textarea "Обычно после жиросжигателя можно поесть примерно через 30–45 минут, когда основ…"
type textarea "Обычно после жиросжигателя можно поесть примерно через 30–45 минут, когда основ…"
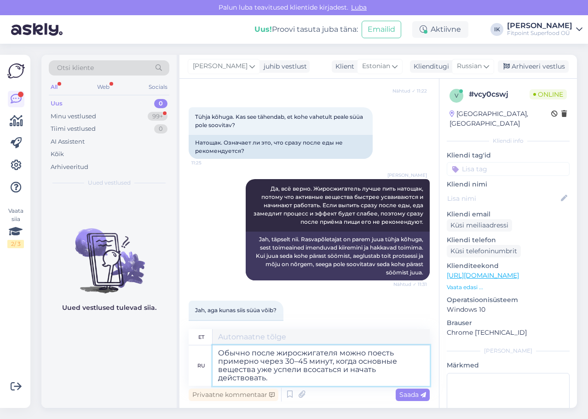
click at [329, 377] on textarea "Обычно после жиросжигателя можно поесть примерно через 30–45 минут, когда основ…" at bounding box center [321, 365] width 217 height 40
type textarea "Tavaliselt saab pärast rasvapõleti võtmist süüa umbes 30–45 minutit hiljem, kui…"
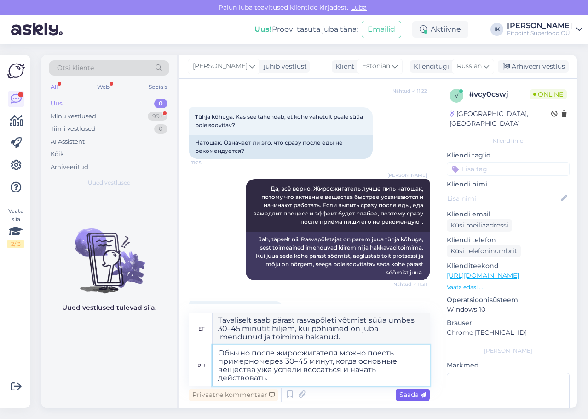
type textarea "Обычно после жиросжигателя можно поесть примерно через 30–45 минут, когда основ…"
click at [408, 392] on span "Saada" at bounding box center [412, 394] width 27 height 8
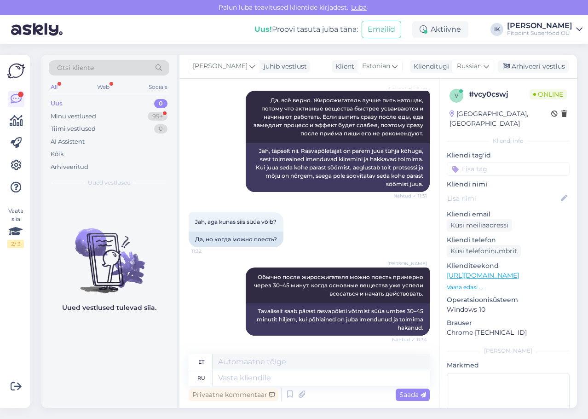
scroll to position [375, 0]
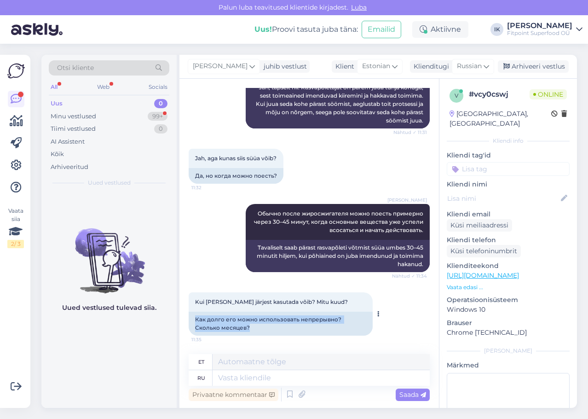
drag, startPoint x: 247, startPoint y: 333, endPoint x: 191, endPoint y: 321, distance: 56.4
click at [191, 321] on div "Как долго его можно использовать непрерывно? Сколько месяцев?" at bounding box center [281, 323] width 184 height 24
copy div "Как долго его можно использовать непрерывно? Сколько месяцев?"
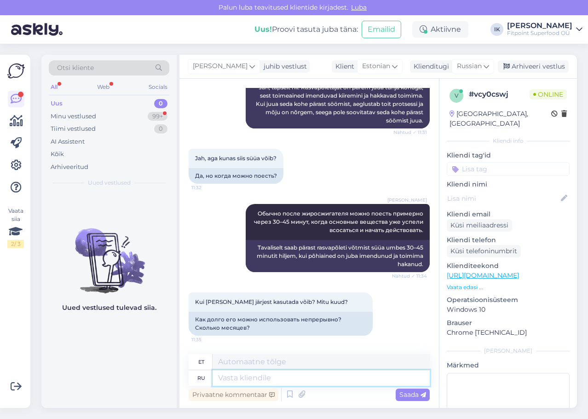
click at [261, 374] on textarea at bounding box center [321, 378] width 217 height 16
paste textarea "Жиросжигатель рекомендуют принимать курсом до 2 месяцев подряд, после чего нуже…"
type textarea "Жиросжигатель рекомендуют принимать курсом до 2 месяцев подряд, после чего нуже…"
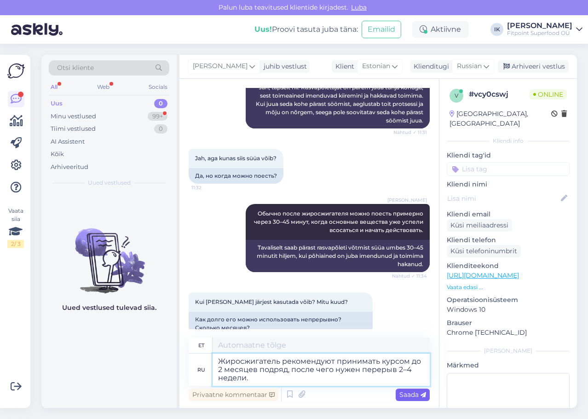
type textarea "Rasvapõletajat on soovitatav [PERSON_NAME] 2 kuud järjest, pärast mida on vaja …"
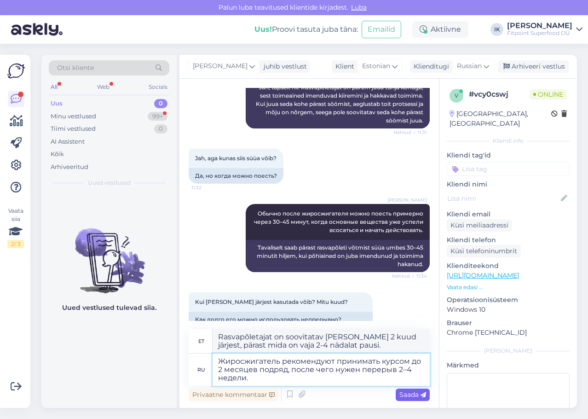
type textarea "Жиросжигатель рекомендуют принимать курсом до 2 месяцев подряд, после чего нуже…"
click at [420, 395] on span "Saada" at bounding box center [412, 394] width 27 height 8
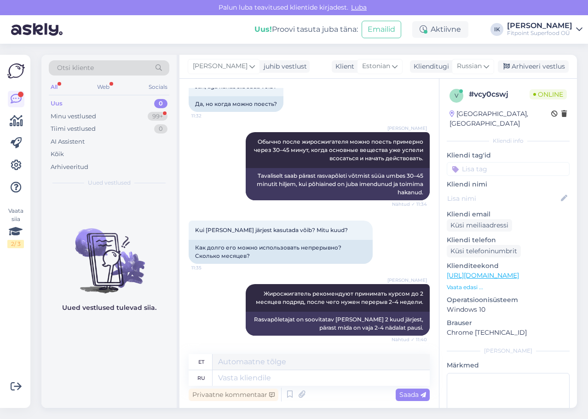
scroll to position [502, 0]
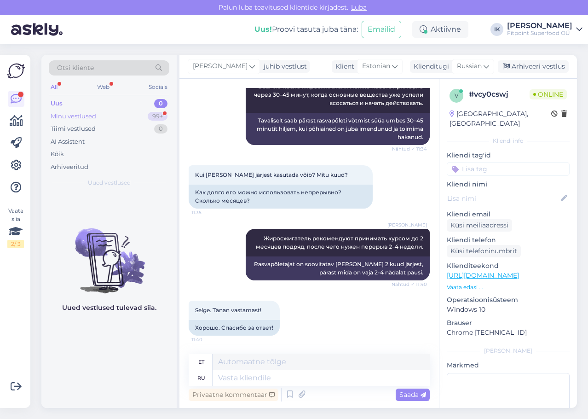
click at [148, 115] on div "99+" at bounding box center [158, 116] width 20 height 9
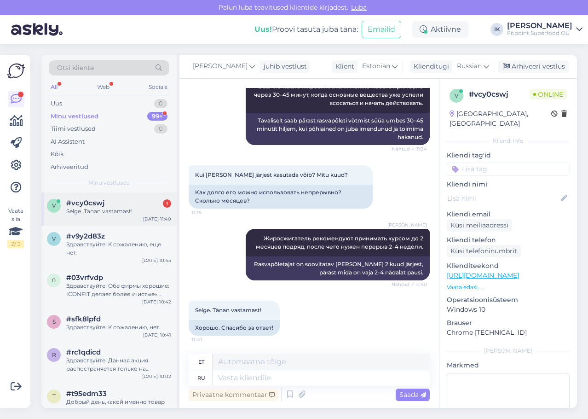
click at [118, 206] on div "#vcy0cswj 1" at bounding box center [118, 203] width 105 height 8
click at [110, 103] on div "Uus 1" at bounding box center [109, 103] width 121 height 13
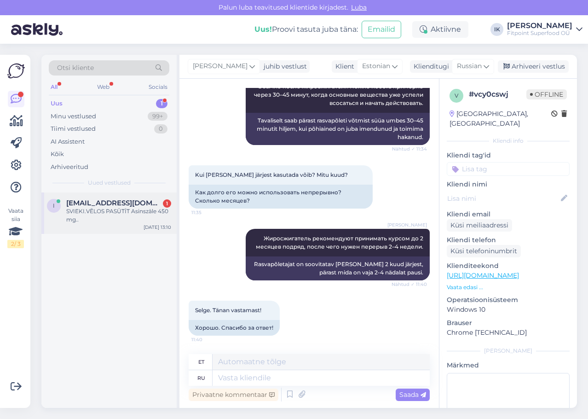
click at [134, 215] on div "SVIEKI.VĒLOS PASŪTĪT Asinszāle 450 mg.." at bounding box center [118, 215] width 105 height 17
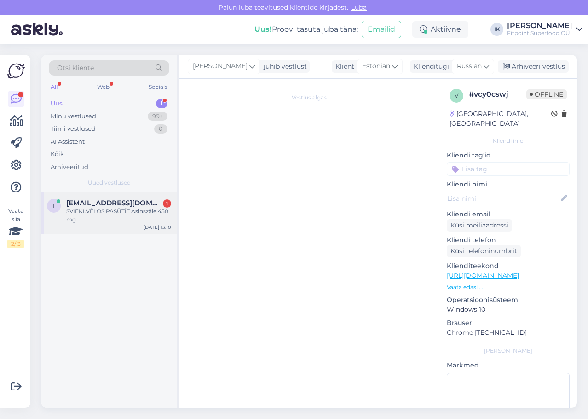
scroll to position [0, 0]
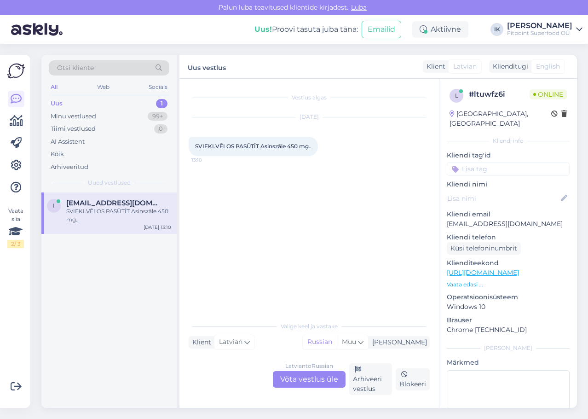
click at [306, 379] on div "[DEMOGRAPHIC_DATA] to Russian Võta vestlus üle" at bounding box center [309, 379] width 73 height 17
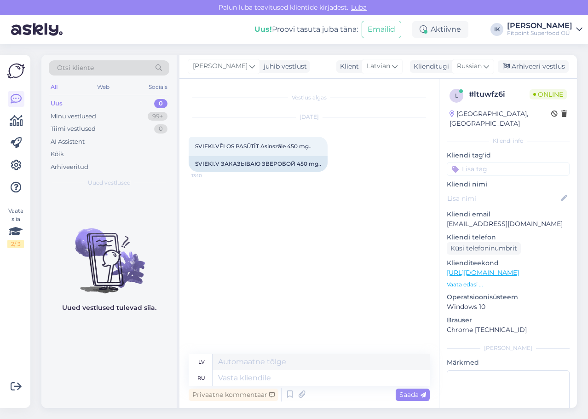
click at [456, 280] on p "Vaata edasi ..." at bounding box center [508, 284] width 123 height 8
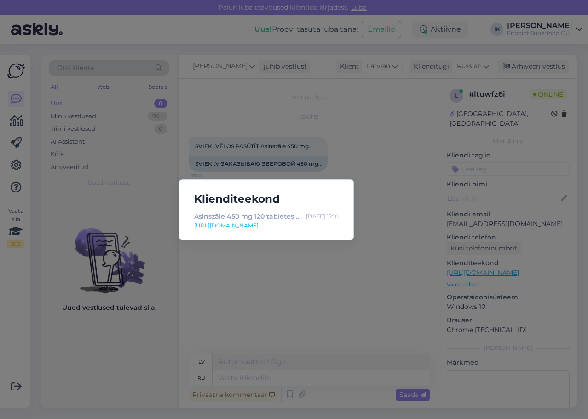
click at [324, 223] on link "[URL][DOMAIN_NAME]" at bounding box center [266, 225] width 144 height 8
click at [224, 294] on div "Klienditeekond Asinszāle 450 mg 120 tabletes Haya Labs nopirkt šeit [DATE] 13:1…" at bounding box center [294, 209] width 588 height 419
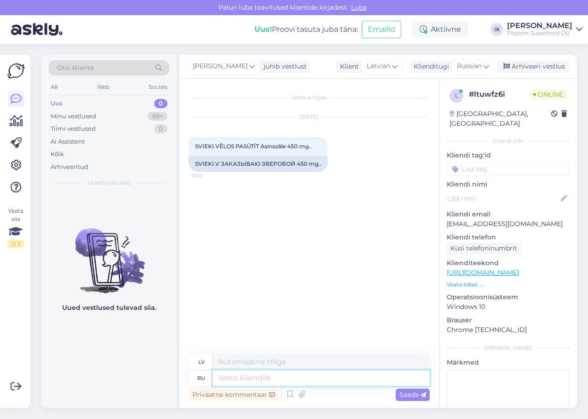
click at [295, 378] on textarea at bounding box center [321, 378] width 217 height 16
type textarea "Здравствуйте!"
type textarea "Sveiki!"
type textarea "Здравствуйте! Вы"
type textarea "Sveiki! Tu"
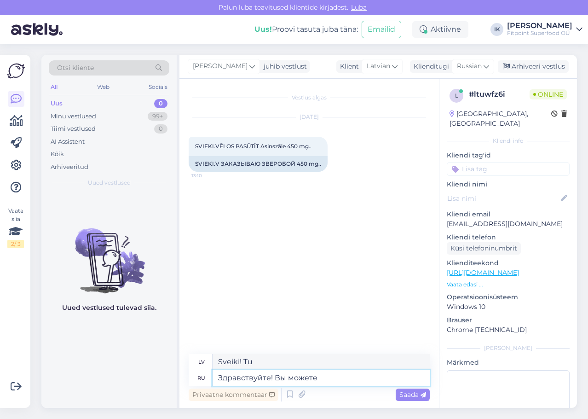
type textarea "Здравствуйте! Вы можете о"
type textarea "Sveiki! Jūs varat"
type textarea "Здравствуйте! Вы можете оформить з"
type textarea "Sveiki! Jūs varat pieteikties"
type textarea "Здравствуйте! Вы можете оформить заказ"
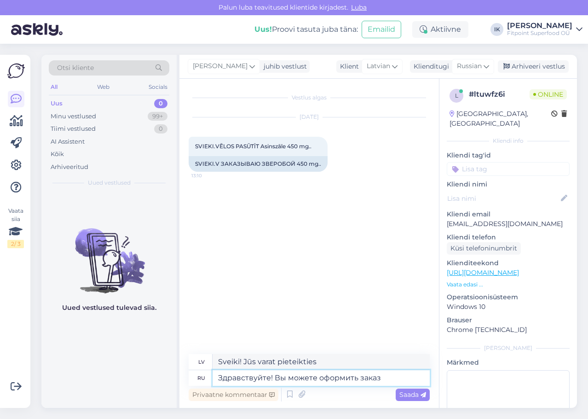
type textarea "Sveiki! Jūs varat veikt pasūtījumu"
type textarea "Здравствуйте! Вы можете оформить заказ,"
type textarea "Sveiki! Jūs varat veikt pasūtījumu,"
type textarea "Здравствуйте! Вы можете оформить заказ, добавим"
type textarea "Sveiki! Varat veikt pasūtījumu, mēs to pievienosim"
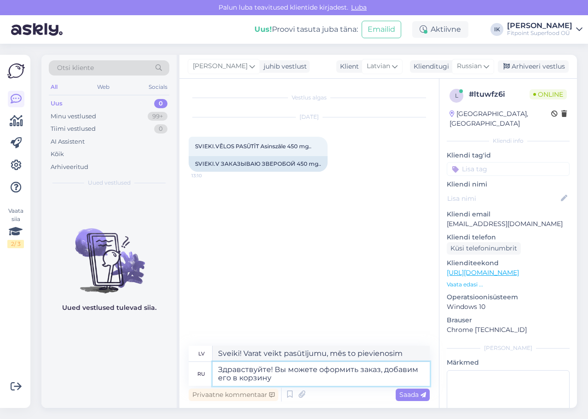
type textarea "Здравствуйте! Вы можете оформить заказ, добавим его в корзину и"
type textarea "Sveiki! Varat veikt pasūtījumu, mēs to pievienosim grozam."
type textarea "Здравствуйте! Вы можете оформить заказ, добавим его в корзину и"
type textarea "Sveiki! Jūs varat veikt pasūtījumu, mēs to pievienosim grozam un"
type textarea "Здравствуйте! Вы можете оформить заказ, добавим его в корзину"
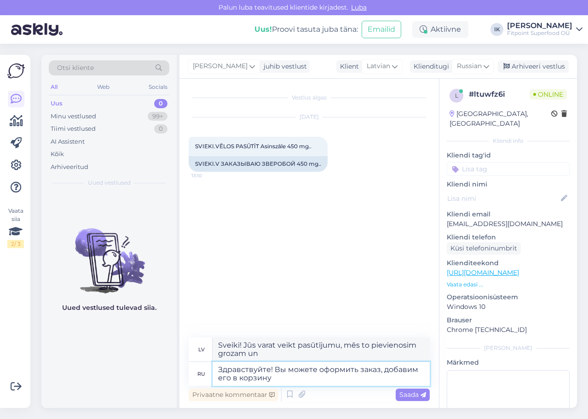
type textarea "Sveiki! Varat veikt pasūtījumu, mēs to pievienosim grozam."
type textarea "Здравствуйте! Вы можете оформить заказ, добавим его в корзину."
type textarea "Sveiki! Jūs varat veikt pasūtījumu, mēs to pievienosim grozam."
click at [418, 375] on textarea "Здравствуйте! Вы можете оформить заказ, добавим его в корзину." at bounding box center [321, 374] width 217 height 24
click at [417, 370] on textarea "Здравствуйте! Вы можете оформить заказ, добавим его в корзину." at bounding box center [321, 374] width 217 height 24
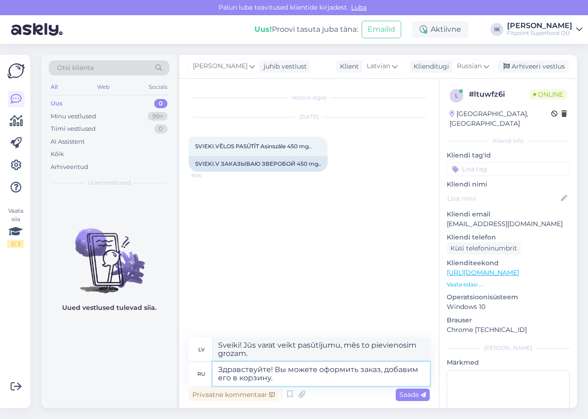
click at [414, 370] on textarea "Здравствуйте! Вы можете оформить заказ, добавим его в корзину." at bounding box center [321, 374] width 217 height 24
type textarea "Здравствуйте! Вы можете оформить заказ, добавиы его в корзину."
click at [326, 376] on textarea "Здравствуйте! Вы можете оформить заказ, добавиы его в корзину." at bounding box center [321, 374] width 217 height 24
type textarea "Sveiki! Pasūtījumu var veikt, pievienojot to grozam."
click at [412, 369] on textarea "Здравствуйте! Вы можете оформить заказ, добавиы его в корзину." at bounding box center [321, 374] width 217 height 24
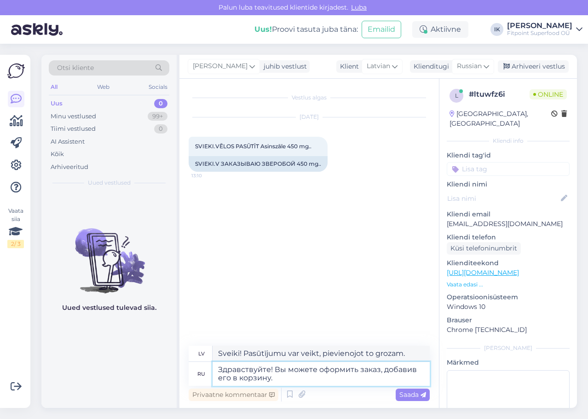
click at [400, 378] on textarea "Здравствуйте! Вы можете оформить заказ, добавив его в корзину." at bounding box center [321, 374] width 217 height 24
type textarea "Здравствуйте! Вы можете оформить заказ, добавив его в корзину."
click at [416, 394] on span "Saada" at bounding box center [412, 394] width 27 height 8
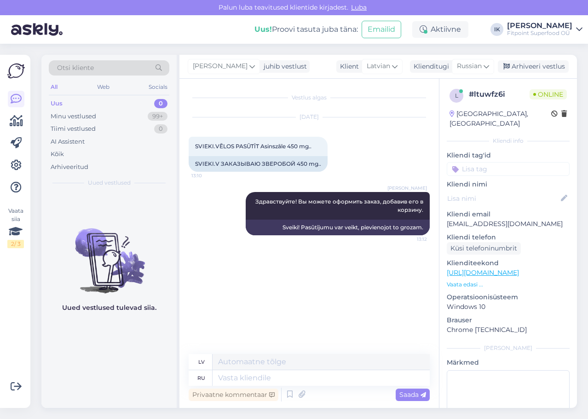
click at [374, 306] on div "Vestlus algas [DATE] SVIEKI.VĒLOS PASŪTĪT Asinszāle 450 mg.. 13:10 SVIEKI.V ЗАК…" at bounding box center [313, 217] width 249 height 258
